Goal: Information Seeking & Learning: Learn about a topic

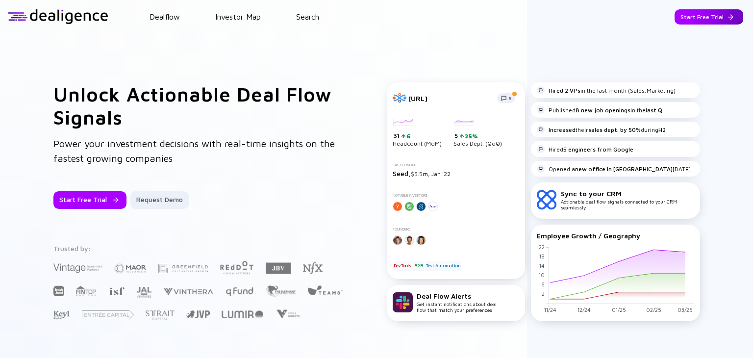
click at [700, 12] on div "Start Free Trial" at bounding box center [709, 16] width 69 height 15
click at [704, 16] on div "Go to App" at bounding box center [716, 16] width 54 height 15
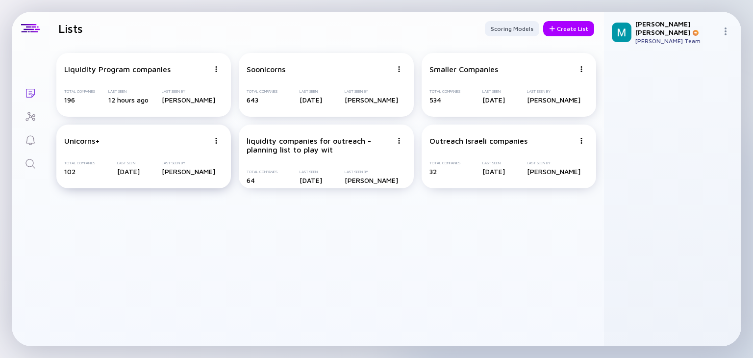
click at [175, 144] on div "Unicorns+" at bounding box center [136, 140] width 145 height 9
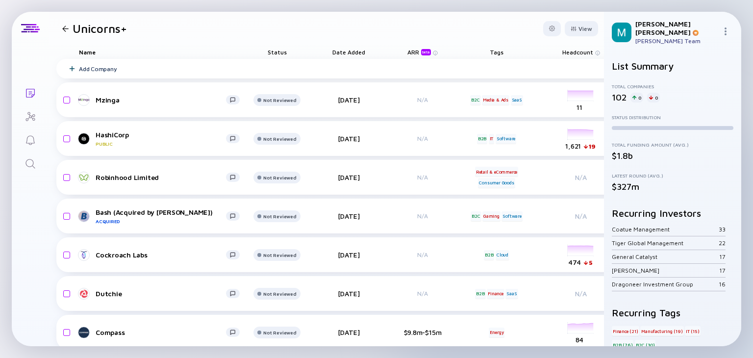
click at [65, 26] on div at bounding box center [65, 28] width 6 height 6
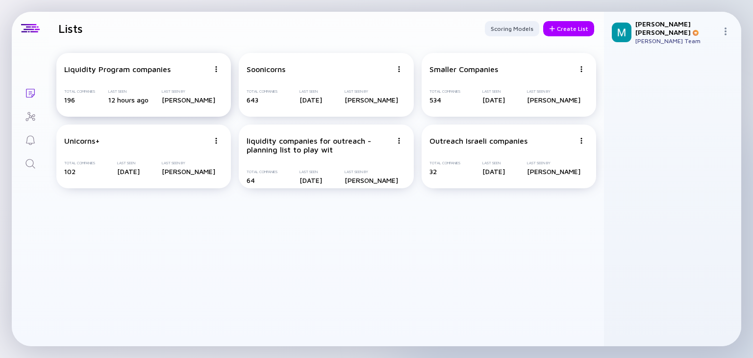
click at [123, 79] on div "Liquidity Program companies Total Companies 196 Last Seen 12 hours ago Last See…" at bounding box center [143, 85] width 175 height 64
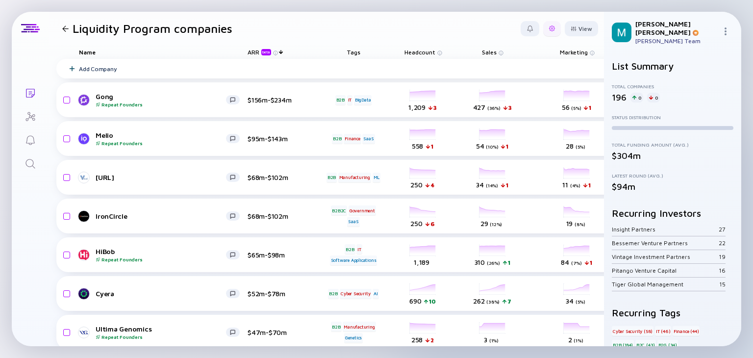
click at [550, 29] on div at bounding box center [552, 28] width 18 height 15
click at [499, 110] on div "Edit Filter" at bounding box center [521, 108] width 61 height 20
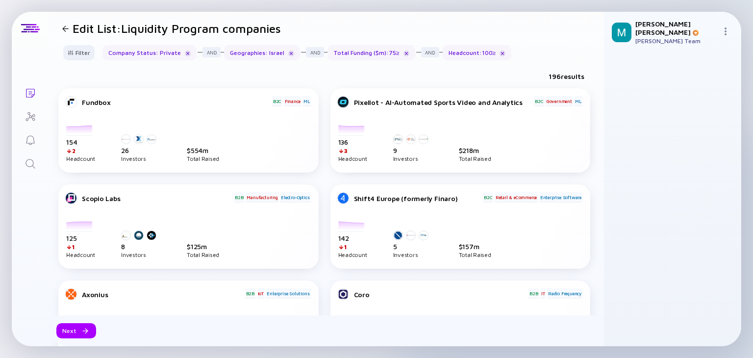
click at [65, 27] on div at bounding box center [65, 28] width 6 height 6
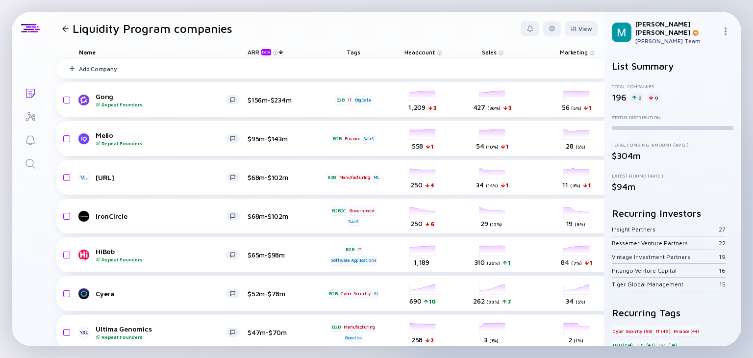
click at [65, 27] on div at bounding box center [65, 28] width 6 height 6
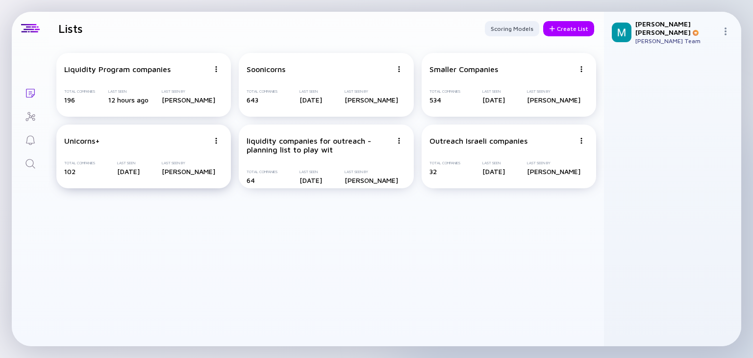
click at [106, 141] on div "Unicorns+" at bounding box center [136, 140] width 145 height 9
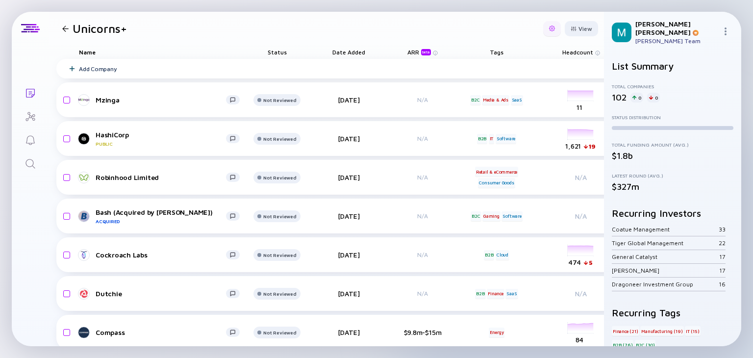
click at [549, 30] on div at bounding box center [552, 28] width 6 height 6
click at [502, 110] on div "Edit Filter" at bounding box center [521, 108] width 61 height 20
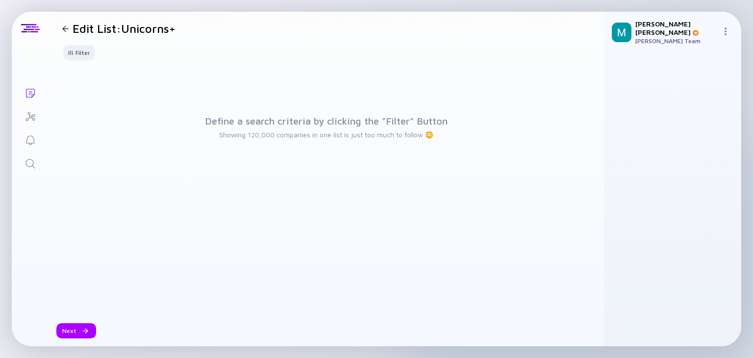
click at [65, 30] on div at bounding box center [65, 28] width 6 height 6
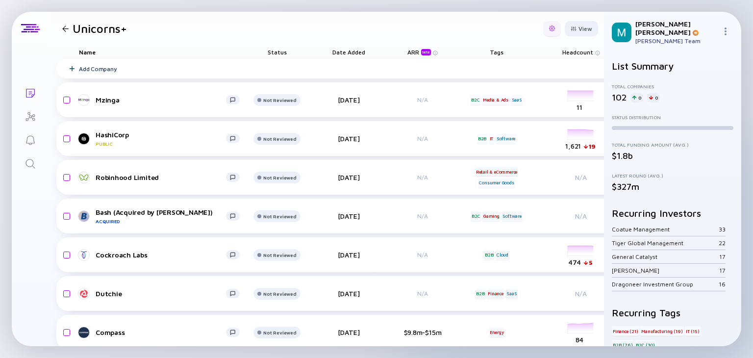
click at [543, 29] on div at bounding box center [552, 28] width 18 height 15
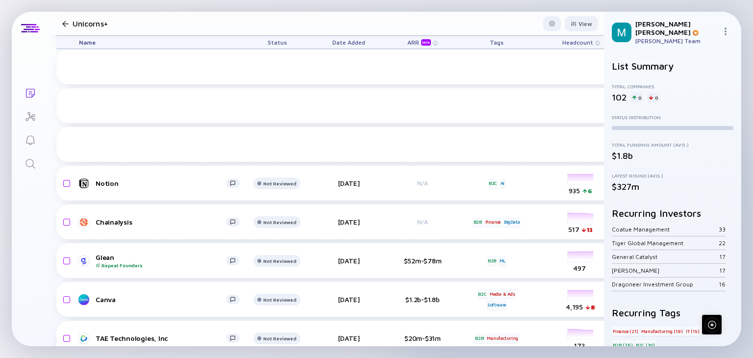
scroll to position [2953, 0]
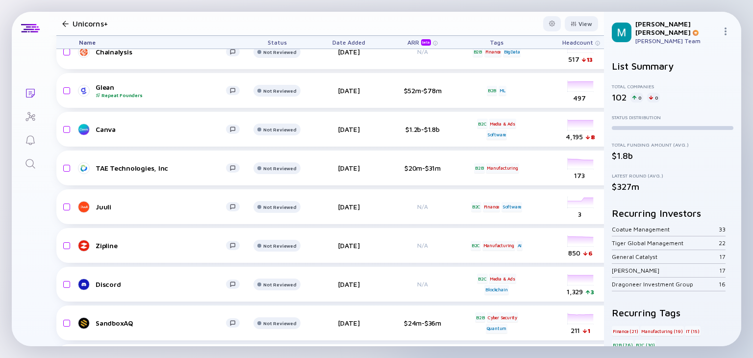
click at [66, 27] on div "Unicorns+" at bounding box center [92, 24] width 69 height 14
click at [66, 21] on div at bounding box center [65, 24] width 6 height 6
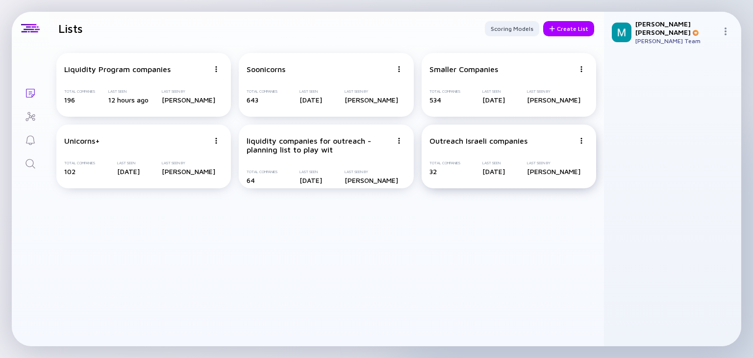
click at [463, 153] on div "Outreach Israeli companies Total Companies 32 Last Seen [DATE] Last Seen By [PE…" at bounding box center [509, 157] width 175 height 64
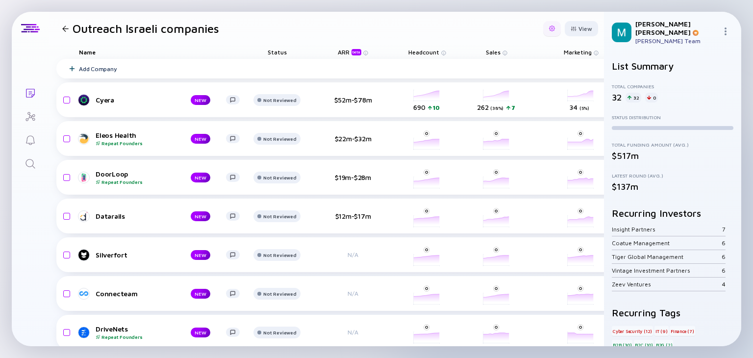
click at [549, 29] on div at bounding box center [552, 28] width 6 height 6
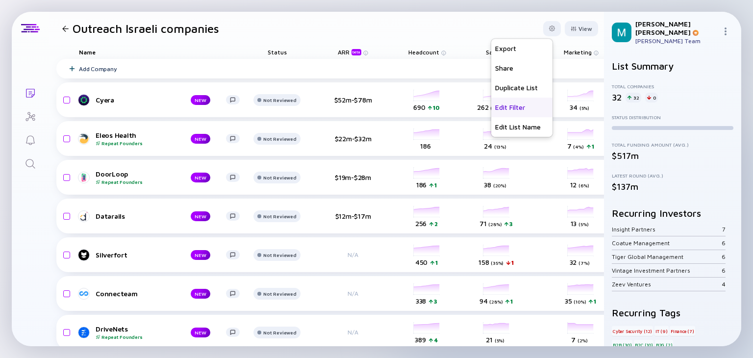
click at [502, 110] on div "Edit Filter" at bounding box center [521, 108] width 61 height 20
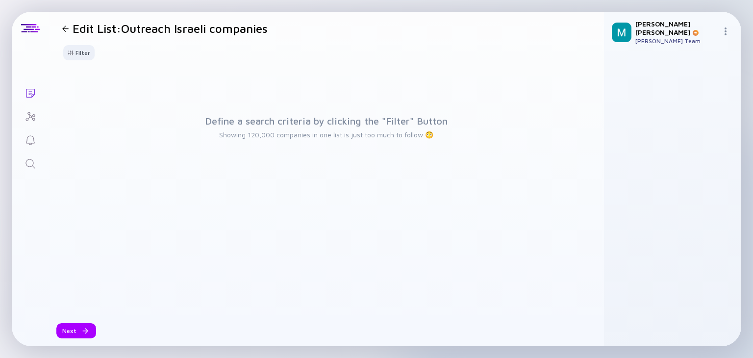
click at [68, 29] on div at bounding box center [65, 28] width 6 height 6
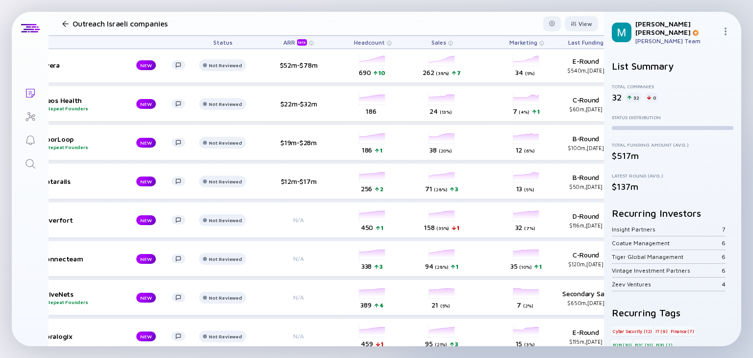
scroll to position [35, 0]
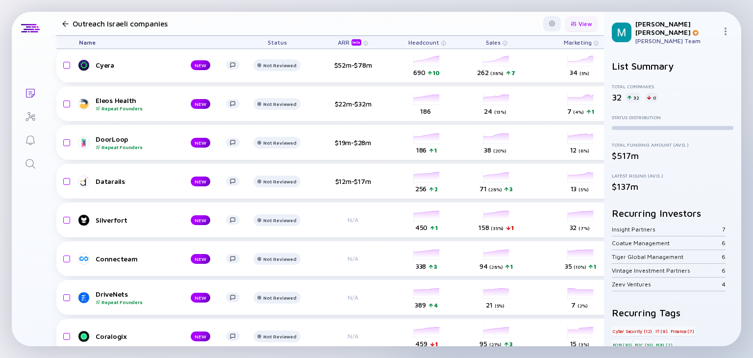
drag, startPoint x: 604, startPoint y: 31, endPoint x: 570, endPoint y: 22, distance: 36.0
click at [570, 22] on div "View" at bounding box center [581, 23] width 33 height 15
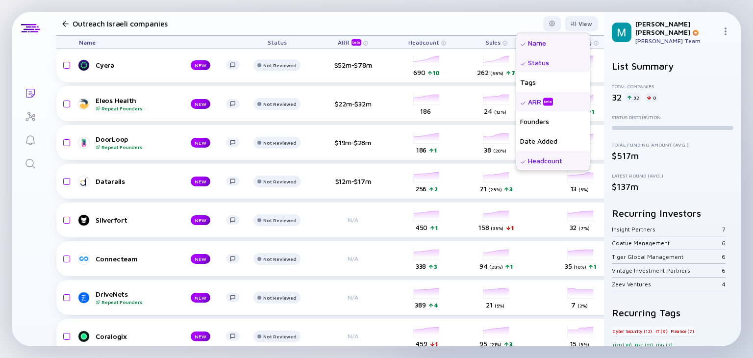
click at [445, 29] on header "Outreach Israeli companies View Name Status Tags ARR beta Founders Date Added H…" at bounding box center [326, 24] width 555 height 24
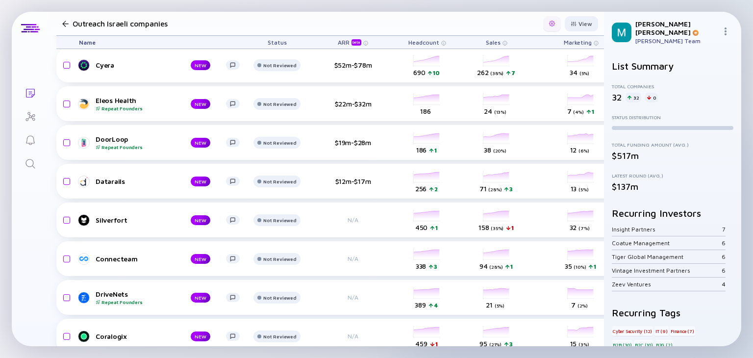
click at [543, 27] on div at bounding box center [552, 23] width 18 height 15
click at [514, 107] on div "Edit Filter" at bounding box center [521, 103] width 61 height 20
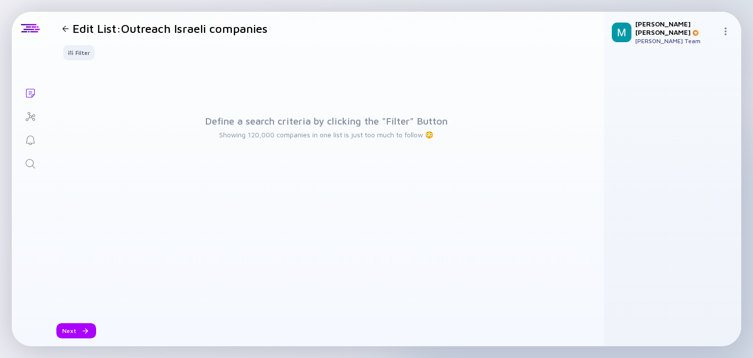
click at [60, 29] on div at bounding box center [65, 28] width 14 height 6
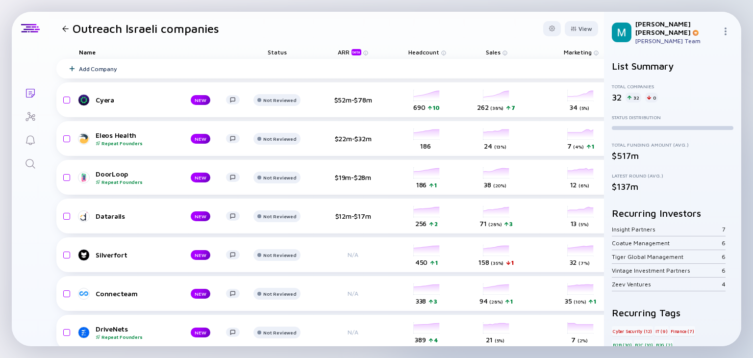
click at [67, 29] on div at bounding box center [65, 28] width 6 height 6
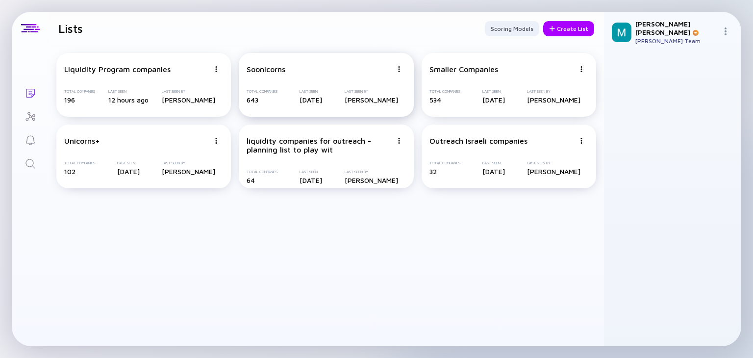
click at [276, 81] on div "Soonicorns Total Companies 643 Last Seen [DATE] Last Seen By [PERSON_NAME]" at bounding box center [326, 85] width 175 height 64
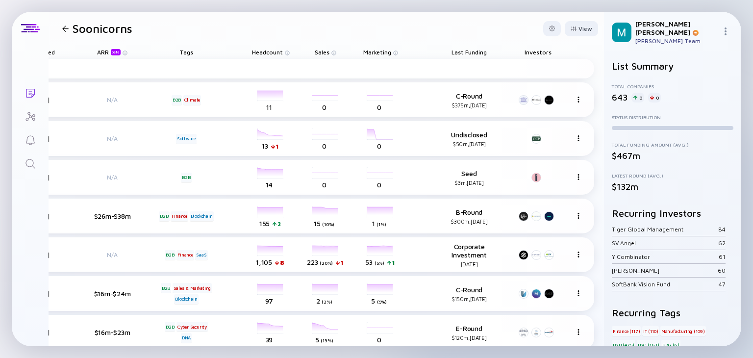
scroll to position [0, 320]
click at [283, 50] on img at bounding box center [285, 52] width 5 height 5
click at [263, 49] on span "Headcount" at bounding box center [265, 52] width 31 height 7
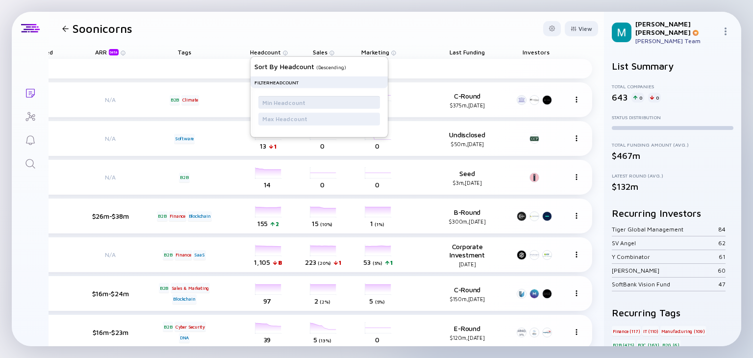
click at [299, 99] on input "text" at bounding box center [319, 102] width 114 height 10
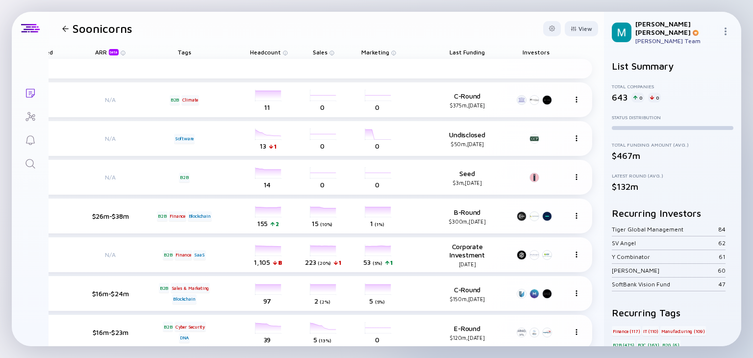
click at [409, 33] on header "Soonicorns View" at bounding box center [326, 28] width 555 height 33
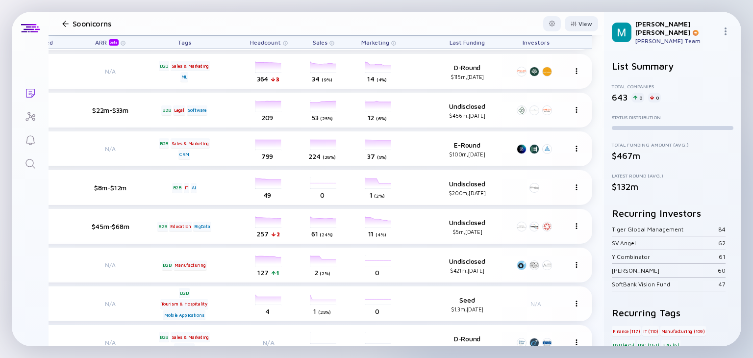
scroll to position [958, 0]
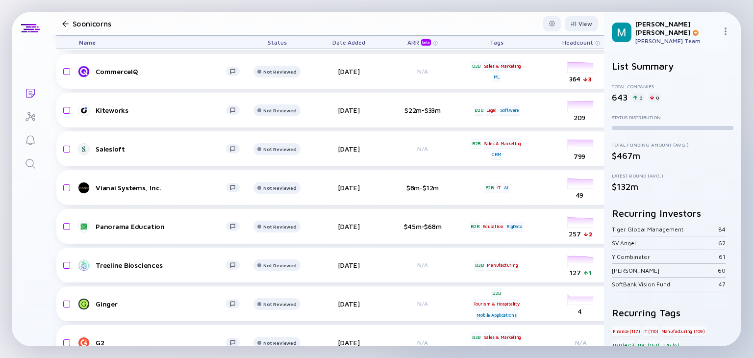
click at [67, 21] on div at bounding box center [65, 24] width 6 height 6
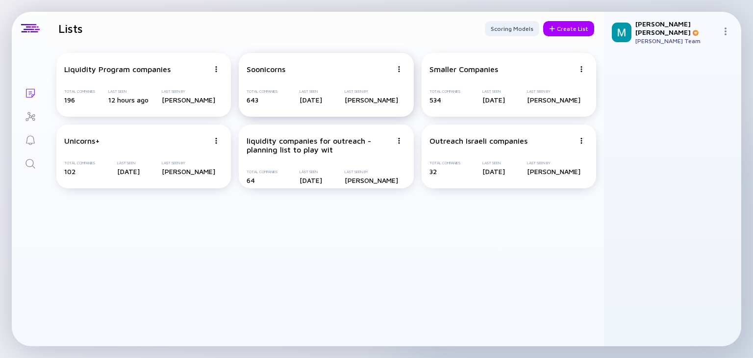
click at [316, 81] on div "Soonicorns Total Companies 643 Last Seen [DATE] Last Seen By [PERSON_NAME]" at bounding box center [326, 85] width 175 height 64
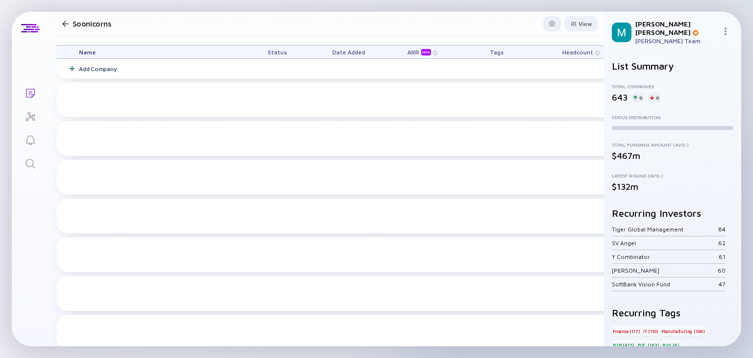
scroll to position [958, 0]
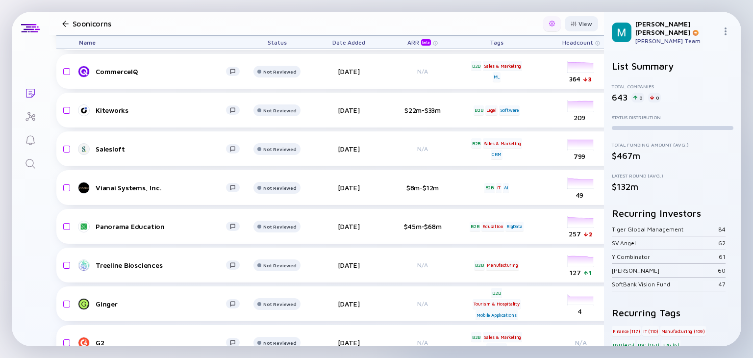
click at [543, 19] on div at bounding box center [552, 23] width 18 height 15
click at [432, 20] on header "Soonicorns Export Share Duplicate List Edit Filter Edit List Name View" at bounding box center [326, 24] width 555 height 24
click at [66, 30] on div "Soonicorns" at bounding box center [95, 24] width 74 height 14
click at [66, 29] on div "Soonicorns" at bounding box center [95, 24] width 74 height 14
click at [64, 25] on div at bounding box center [65, 24] width 6 height 6
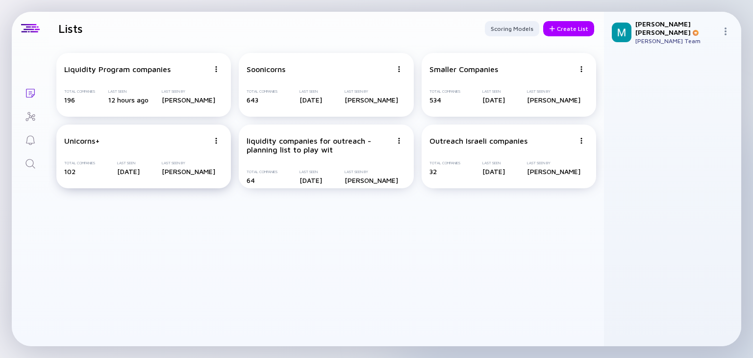
click at [90, 172] on div "102" at bounding box center [79, 171] width 31 height 8
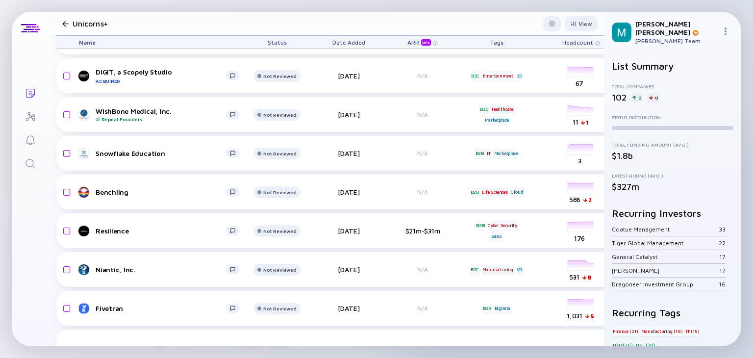
scroll to position [614, 0]
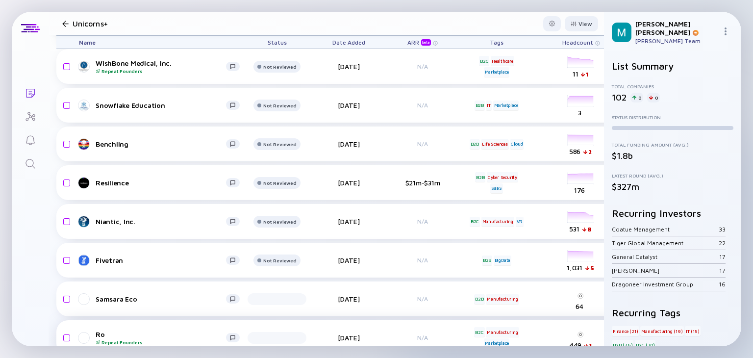
drag, startPoint x: 357, startPoint y: 338, endPoint x: 419, endPoint y: 328, distance: 62.9
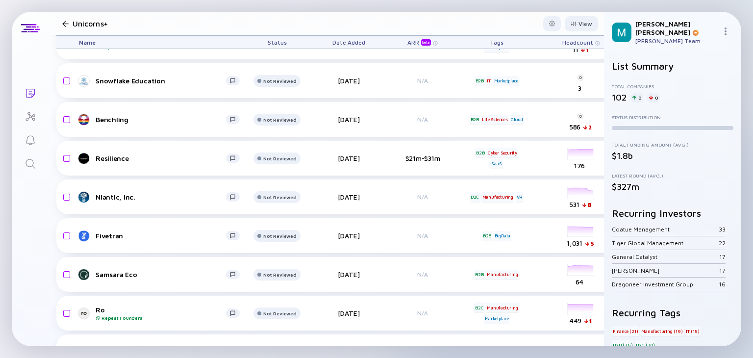
scroll to position [633, 0]
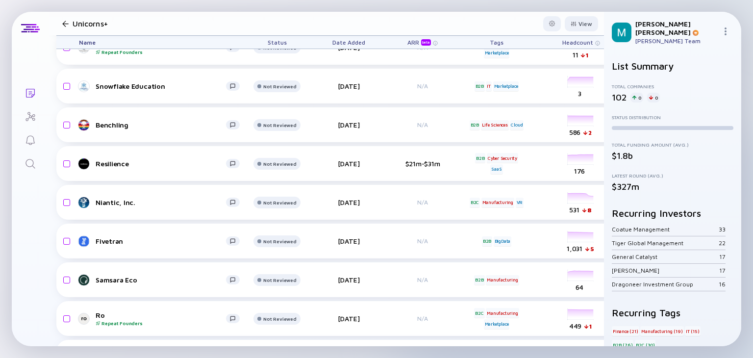
click at [577, 43] on span "Headcount" at bounding box center [577, 42] width 31 height 7
click at [357, 155] on div "Resilience Not Reviewed [DATE] $21m-$31m B2B Cyber Security SaaS headcount-resi…" at bounding box center [480, 163] width 848 height 35
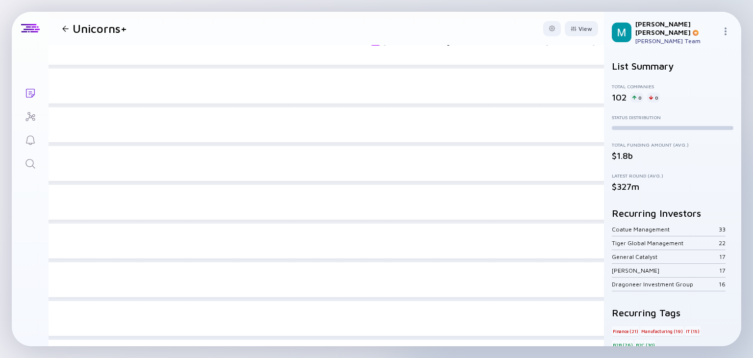
scroll to position [0, 50]
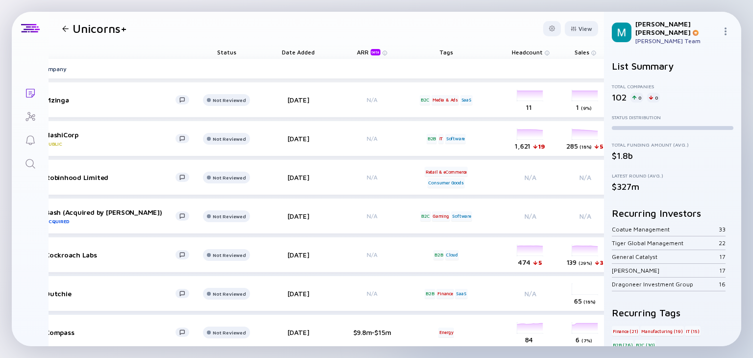
click at [539, 46] on div "Headcount" at bounding box center [530, 52] width 55 height 14
click at [521, 49] on span "Headcount" at bounding box center [527, 52] width 31 height 7
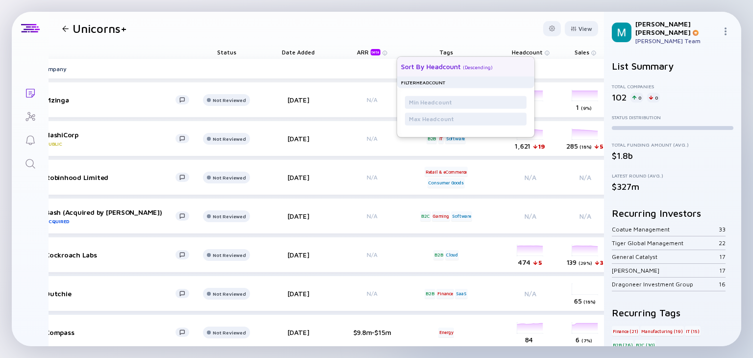
click at [476, 68] on div "( Descending )" at bounding box center [478, 67] width 30 height 6
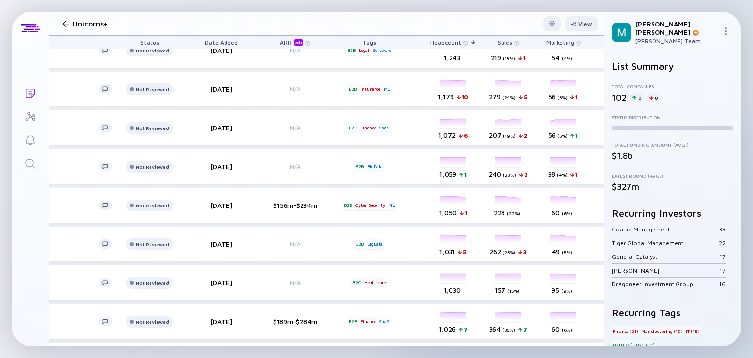
scroll to position [863, 134]
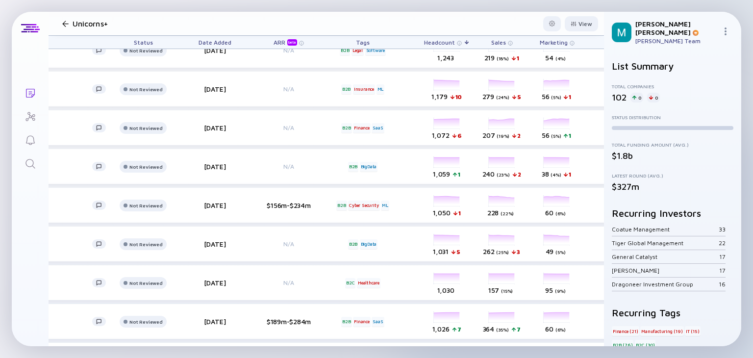
click at [510, 39] on div "Sales" at bounding box center [502, 42] width 55 height 13
click at [455, 40] on span "Sales" at bounding box center [439, 42] width 31 height 7
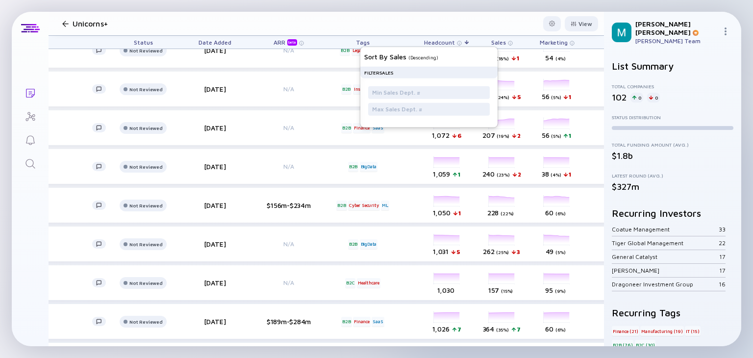
click at [439, 40] on span "Headcount" at bounding box center [439, 42] width 31 height 7
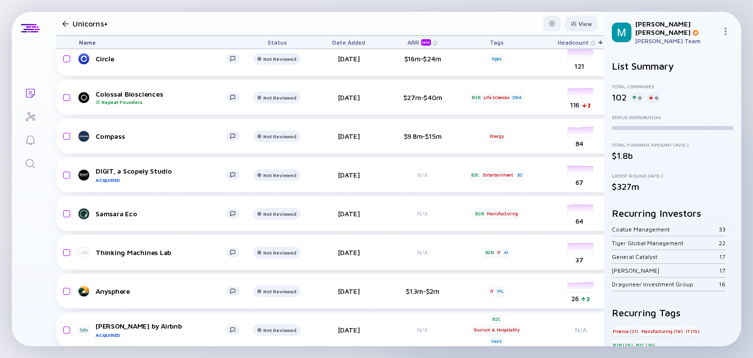
scroll to position [2995, 0]
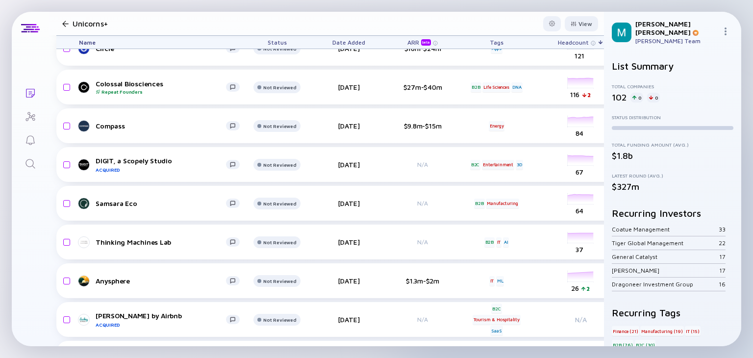
click at [70, 24] on div at bounding box center [65, 24] width 14 height 6
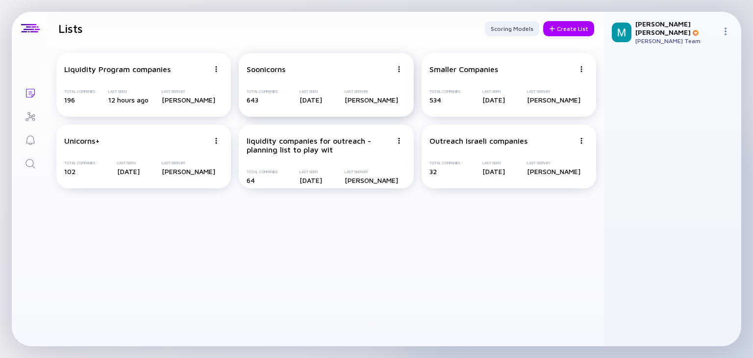
click at [290, 77] on div "Soonicorns Total Companies 643 Last Seen [DATE] Last Seen By [PERSON_NAME]" at bounding box center [326, 85] width 175 height 64
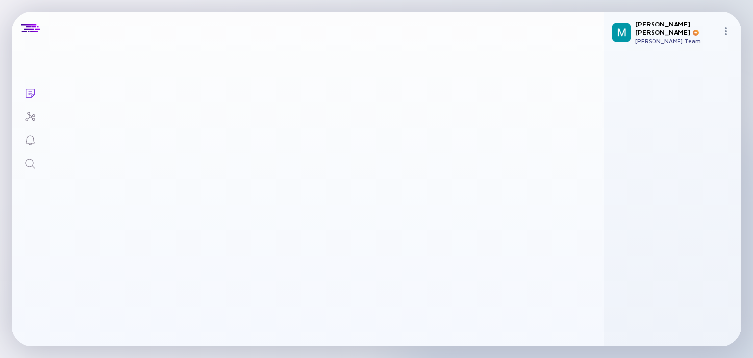
scroll to position [958, 0]
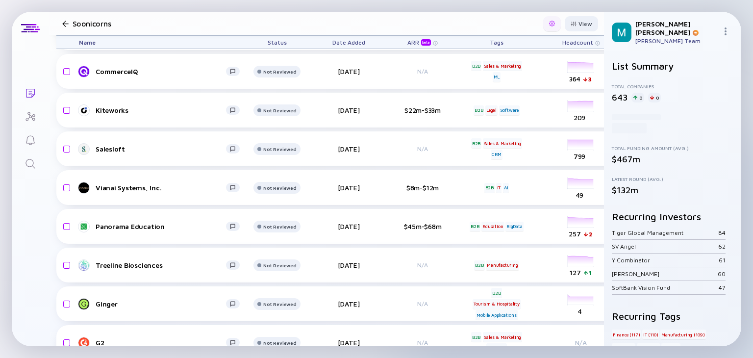
click at [544, 20] on div at bounding box center [552, 23] width 18 height 15
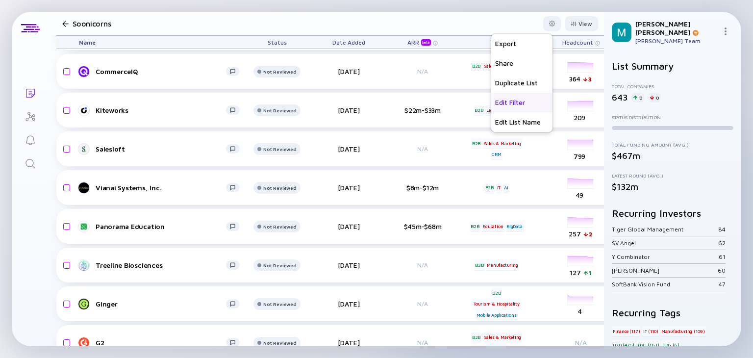
click at [493, 102] on div "Edit Filter" at bounding box center [521, 103] width 61 height 20
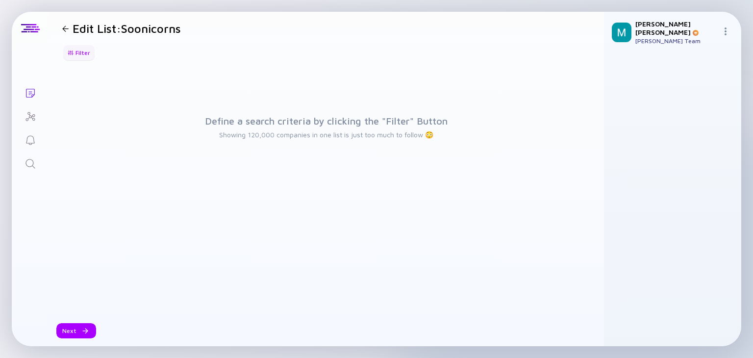
click at [75, 54] on div "Filter" at bounding box center [79, 52] width 34 height 15
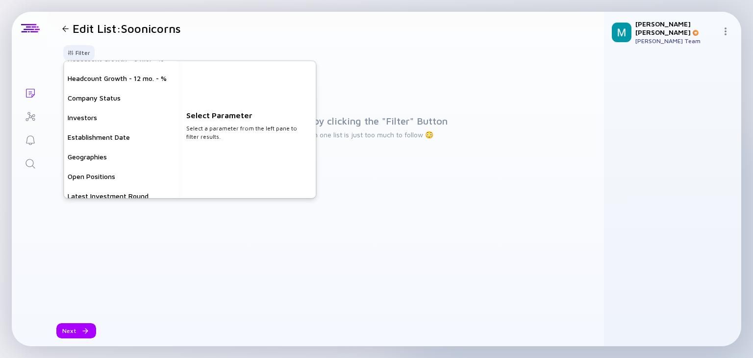
scroll to position [53, 0]
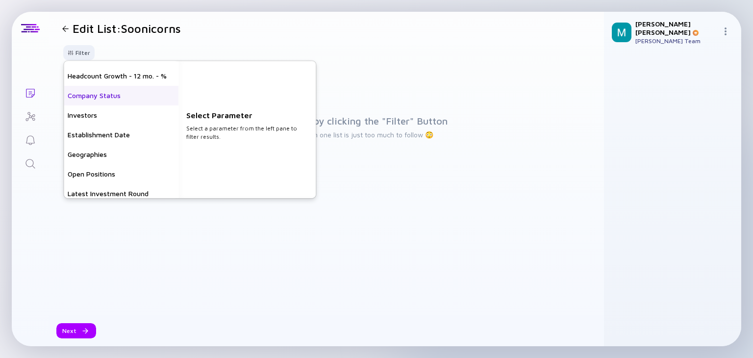
click at [125, 101] on div "Company Status" at bounding box center [121, 96] width 115 height 20
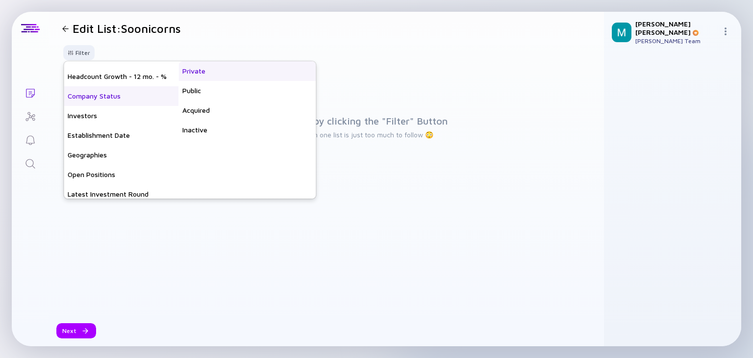
click at [219, 71] on div "Private" at bounding box center [246, 71] width 137 height 20
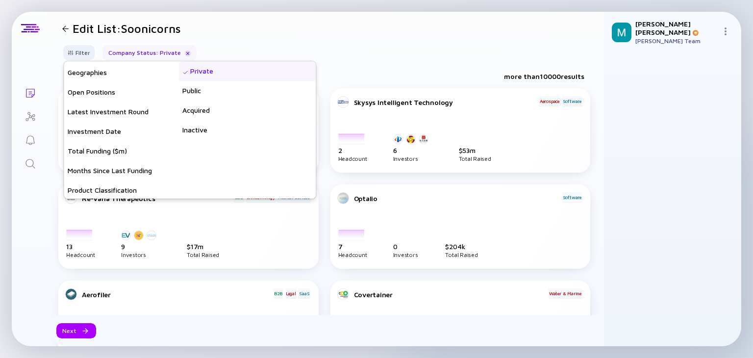
scroll to position [137, 0]
click at [103, 114] on div "Latest Investment Round" at bounding box center [121, 110] width 115 height 20
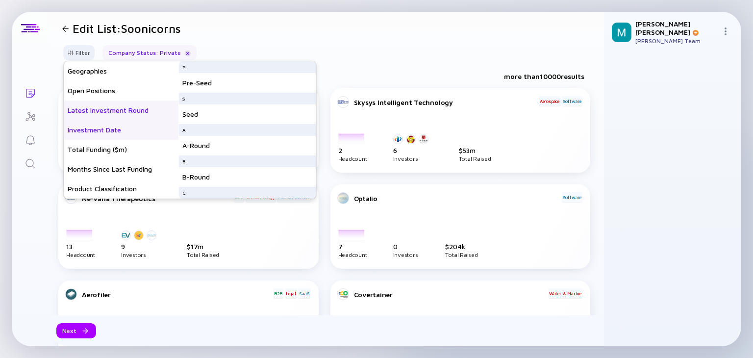
click at [108, 133] on div "Investment Date" at bounding box center [121, 130] width 115 height 20
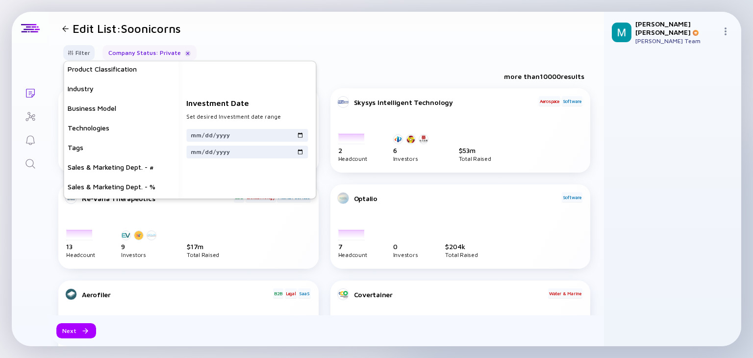
scroll to position [275, 0]
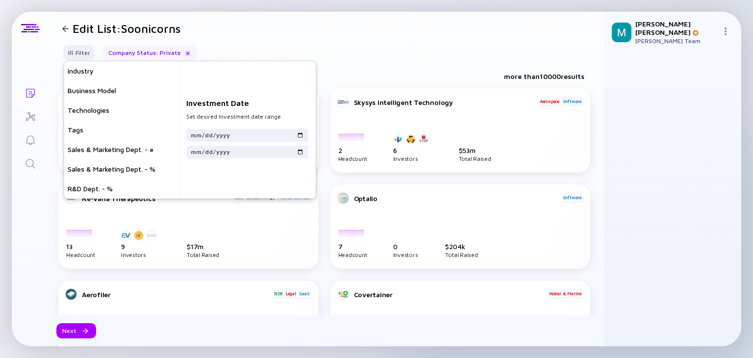
click at [66, 29] on div at bounding box center [65, 28] width 6 height 6
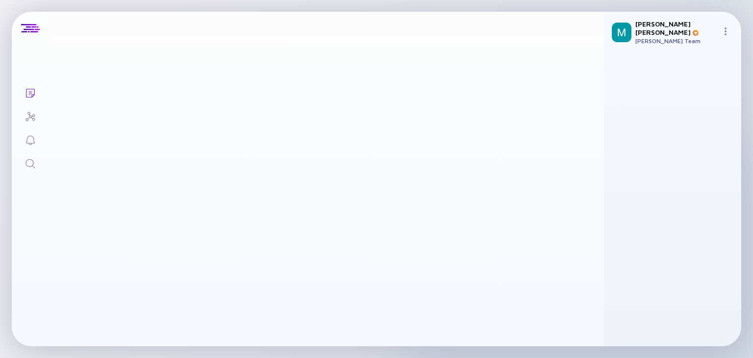
click at [66, 29] on header "Soonicorns View" at bounding box center [326, 28] width 555 height 33
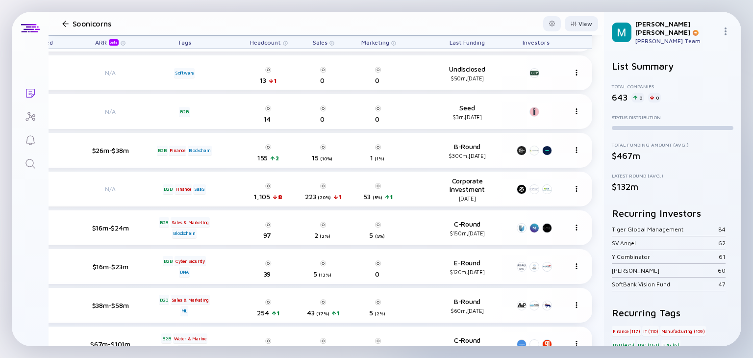
scroll to position [0, 320]
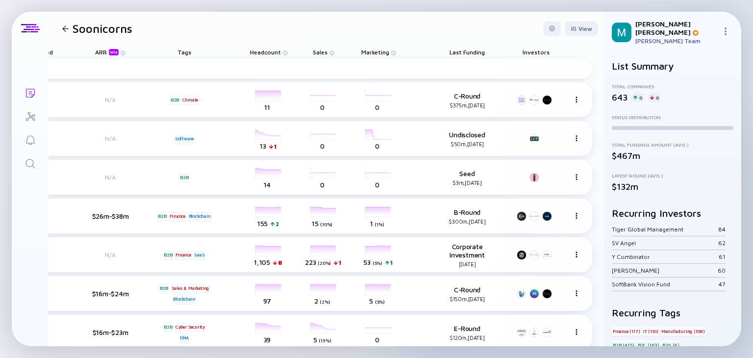
click at [253, 52] on span "Headcount" at bounding box center [265, 52] width 31 height 7
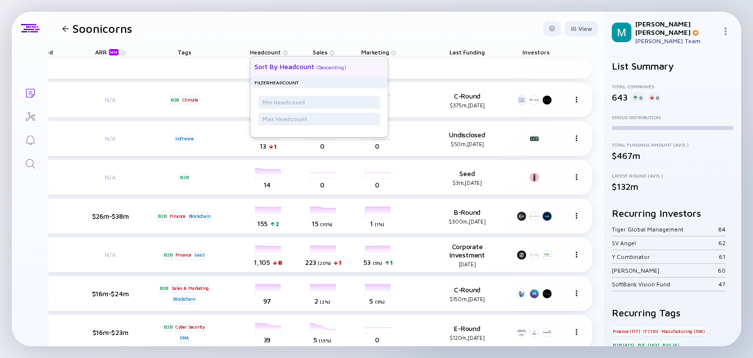
click at [274, 64] on div "Sort by Headcount" at bounding box center [284, 66] width 60 height 8
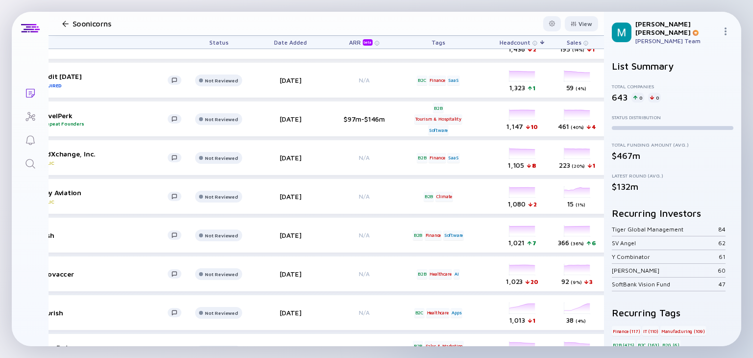
scroll to position [717, 63]
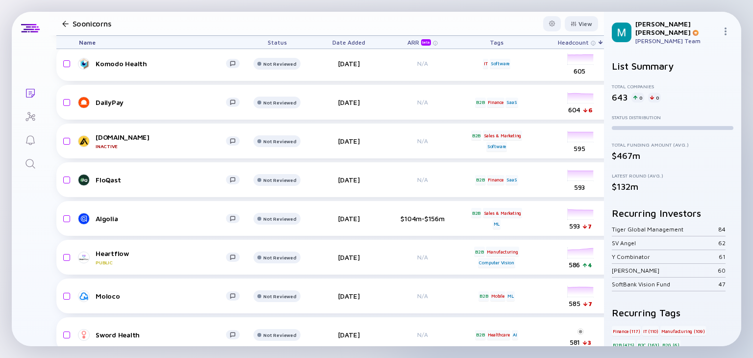
scroll to position [3326, 0]
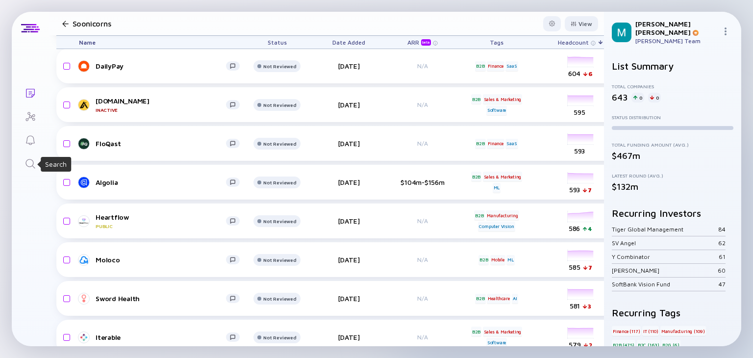
click at [28, 163] on icon "Search" at bounding box center [31, 164] width 12 height 12
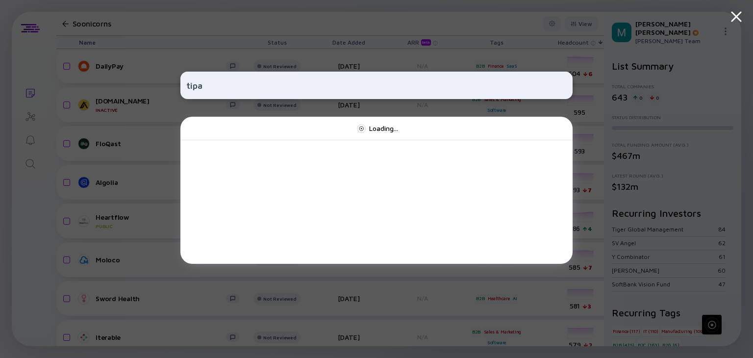
type input "tipal"
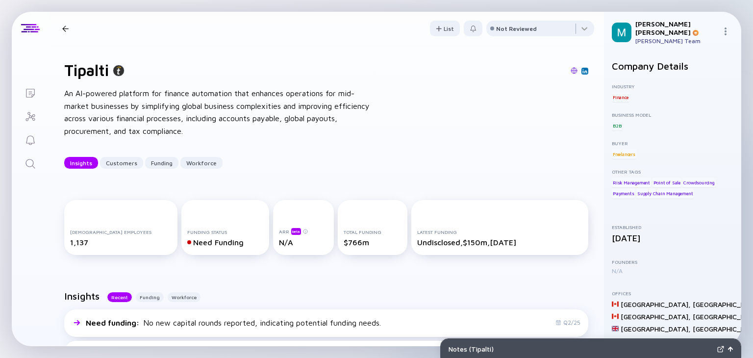
click at [323, 148] on div "Tipalti An AI-powered platform for finance automation that enhances operations …" at bounding box center [326, 114] width 555 height 139
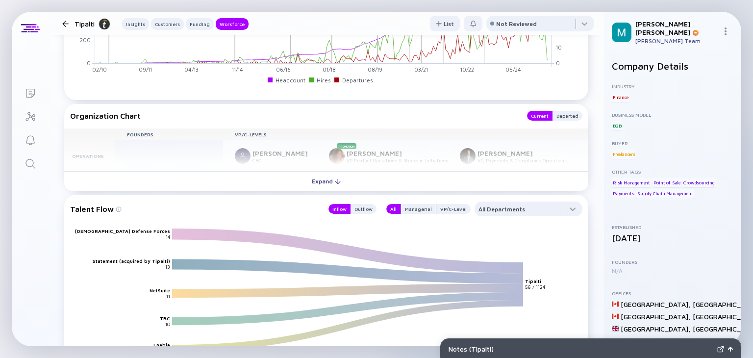
scroll to position [1361, 0]
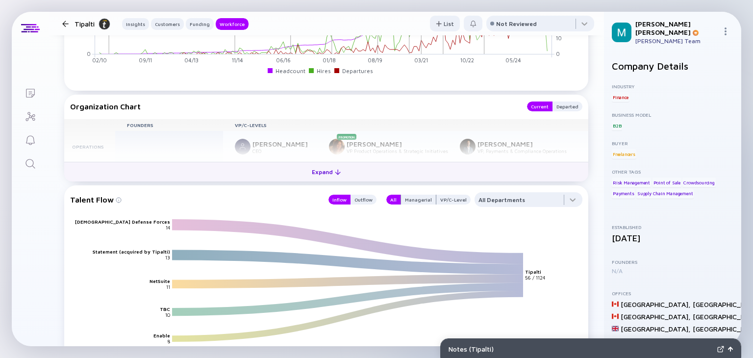
click at [326, 177] on div "Expand" at bounding box center [326, 171] width 41 height 15
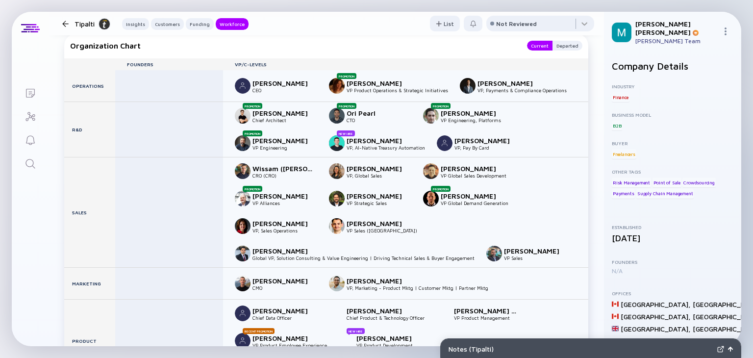
scroll to position [1420, 0]
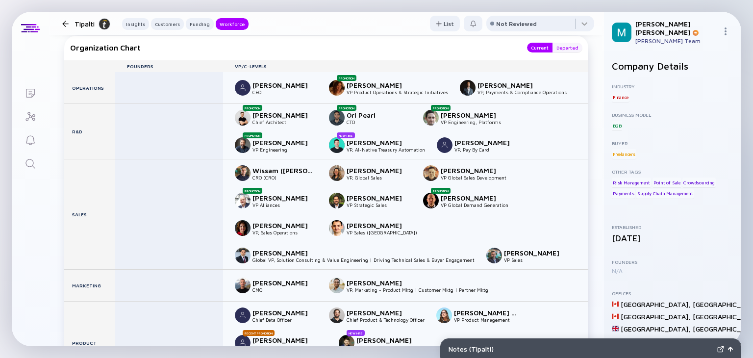
click at [561, 51] on div "Departed" at bounding box center [567, 48] width 30 height 10
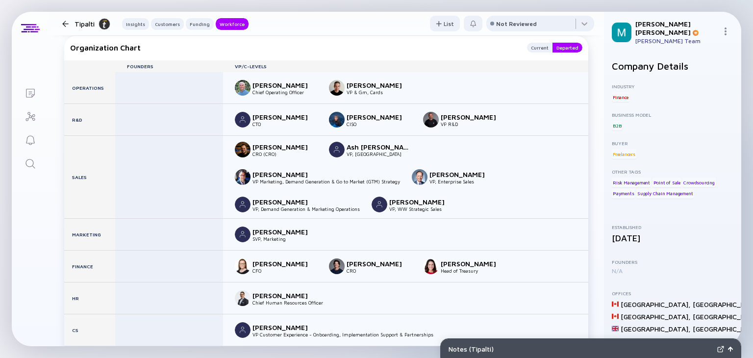
click at [478, 83] on div "Eran Karoly Chief Operating Officer Nir Dremer VP & Gm, Cards" at bounding box center [405, 87] width 365 height 31
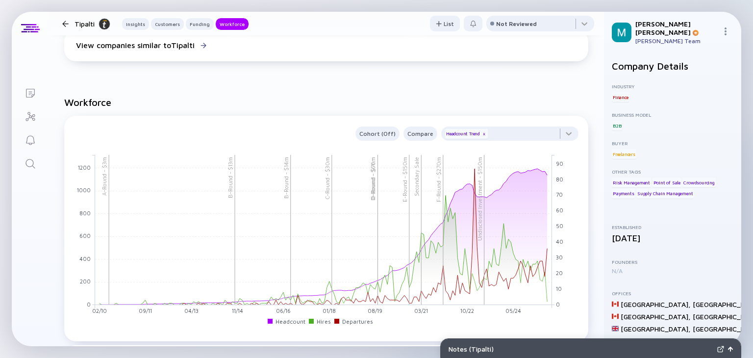
scroll to position [1112, 0]
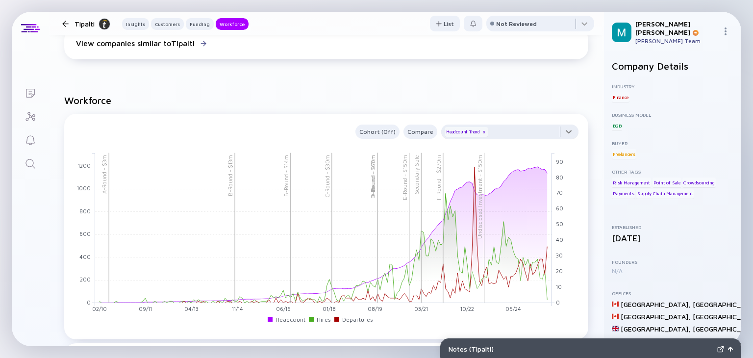
click at [557, 132] on div at bounding box center [509, 135] width 137 height 20
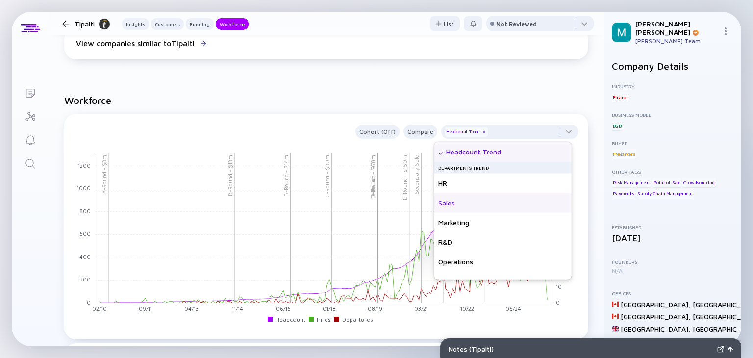
click at [474, 208] on div "Sales" at bounding box center [502, 203] width 137 height 20
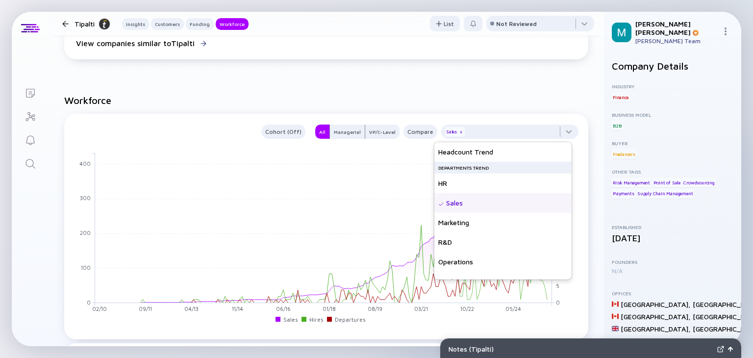
click at [347, 101] on h2 "Workforce" at bounding box center [326, 100] width 524 height 11
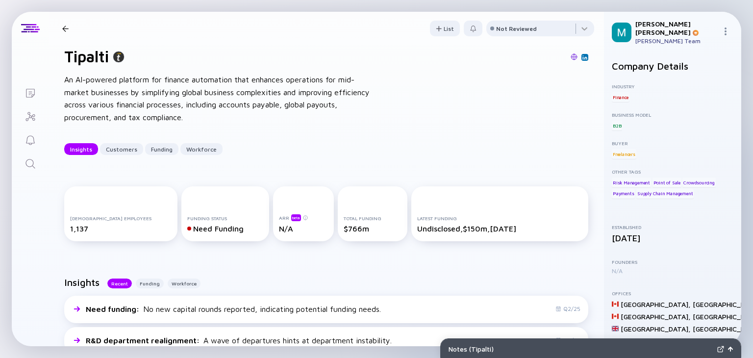
scroll to position [0, 0]
